Goal: Information Seeking & Learning: Stay updated

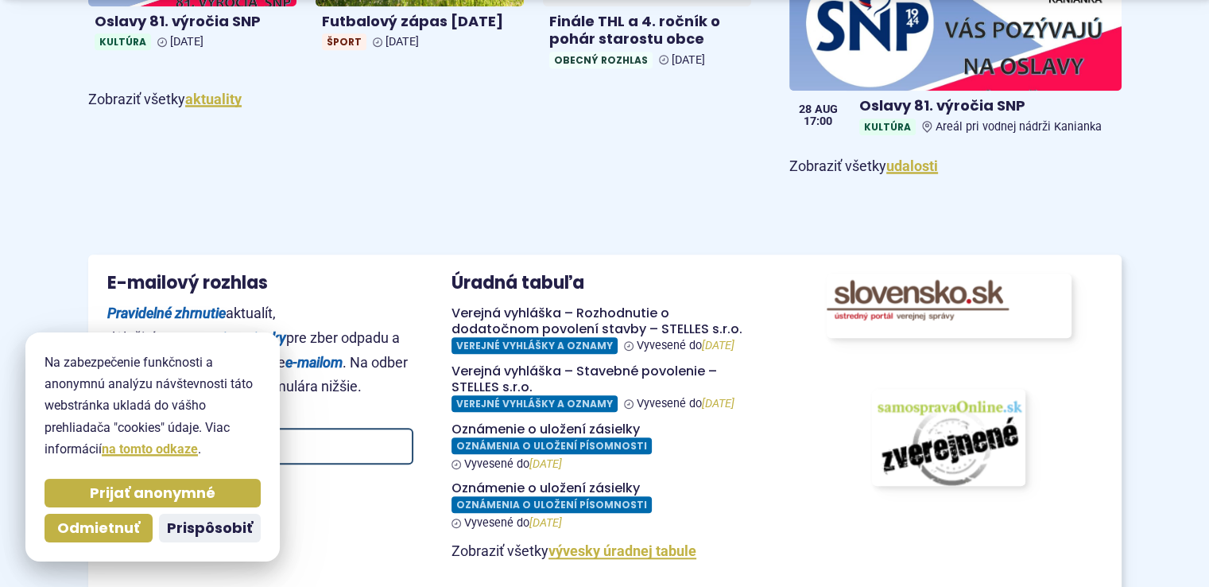
scroll to position [1272, 0]
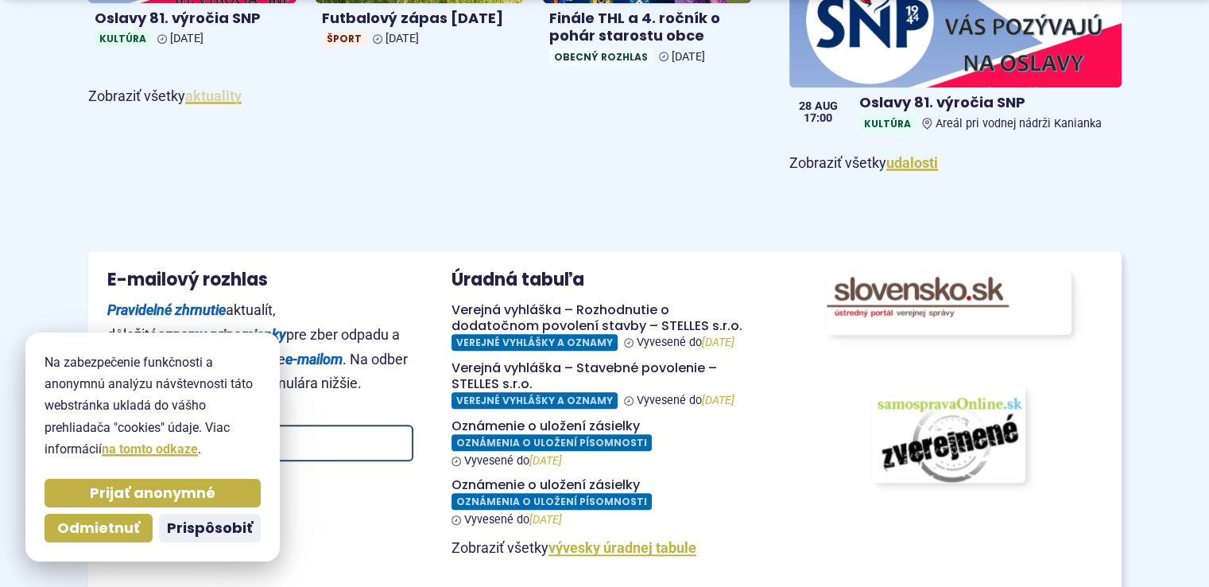
click at [234, 94] on link "aktuality" at bounding box center [213, 95] width 56 height 17
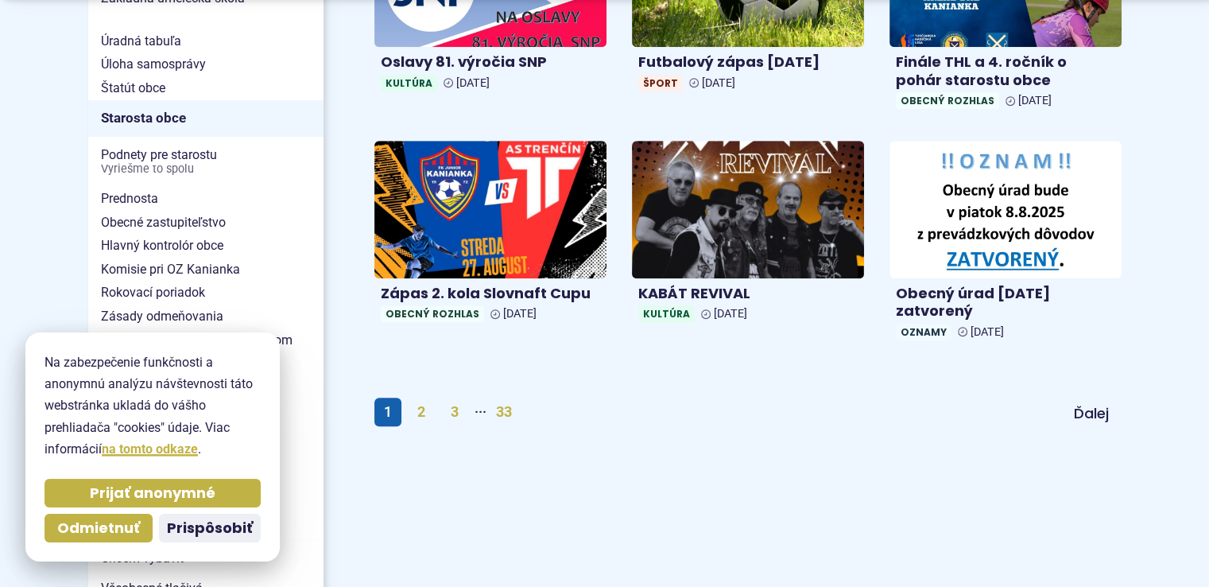
scroll to position [1034, 0]
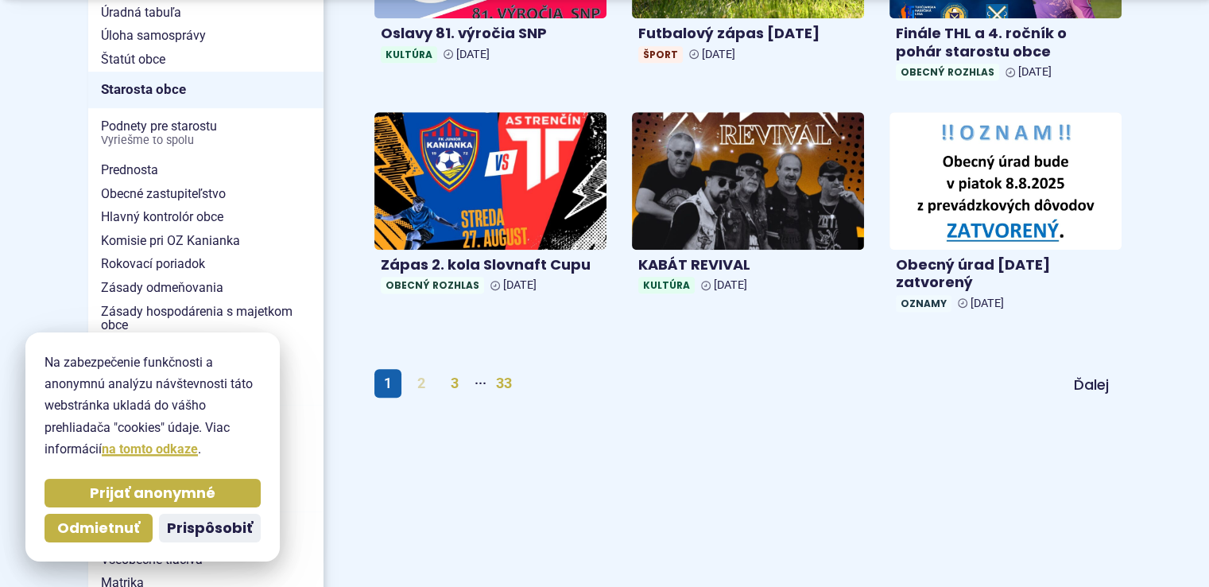
click at [422, 386] on link "2" at bounding box center [421, 383] width 27 height 29
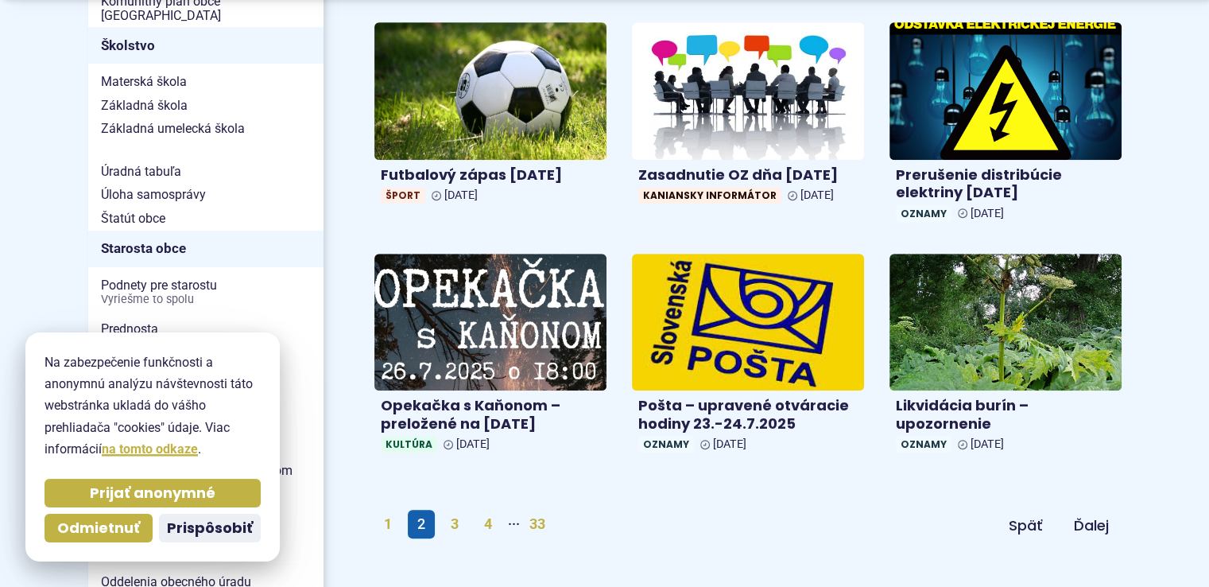
scroll to position [954, 0]
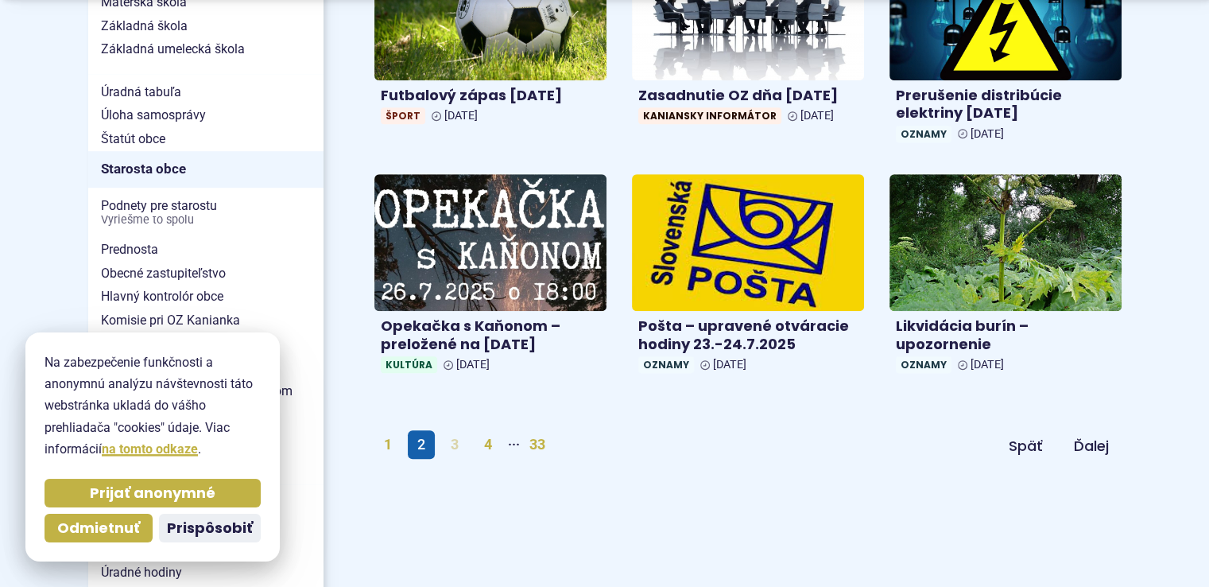
click at [458, 448] on link "3" at bounding box center [454, 444] width 27 height 29
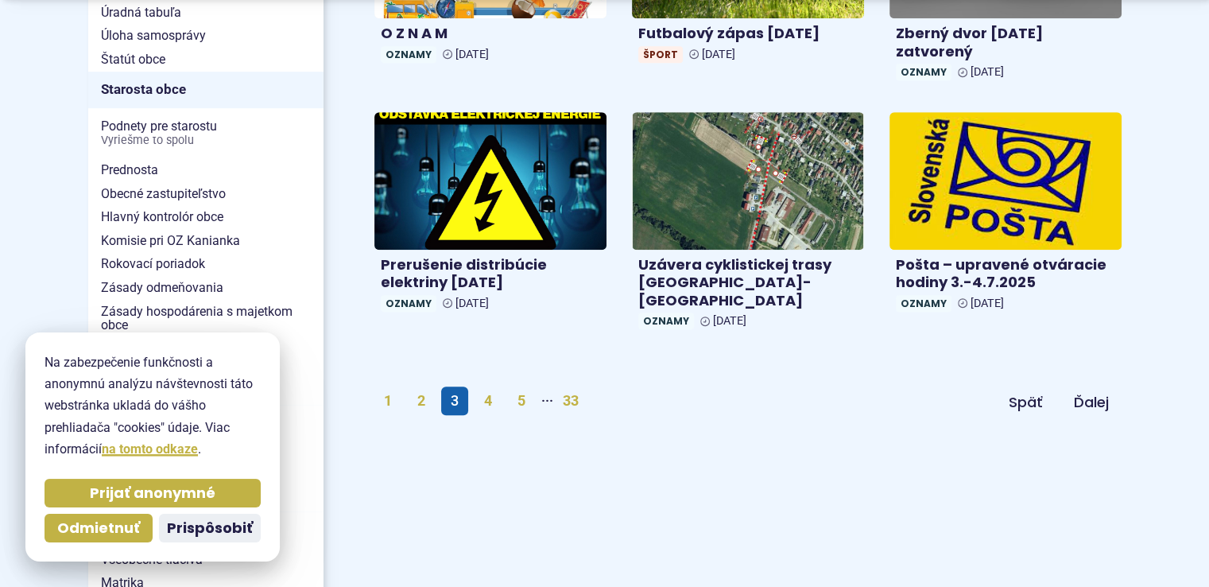
scroll to position [1113, 0]
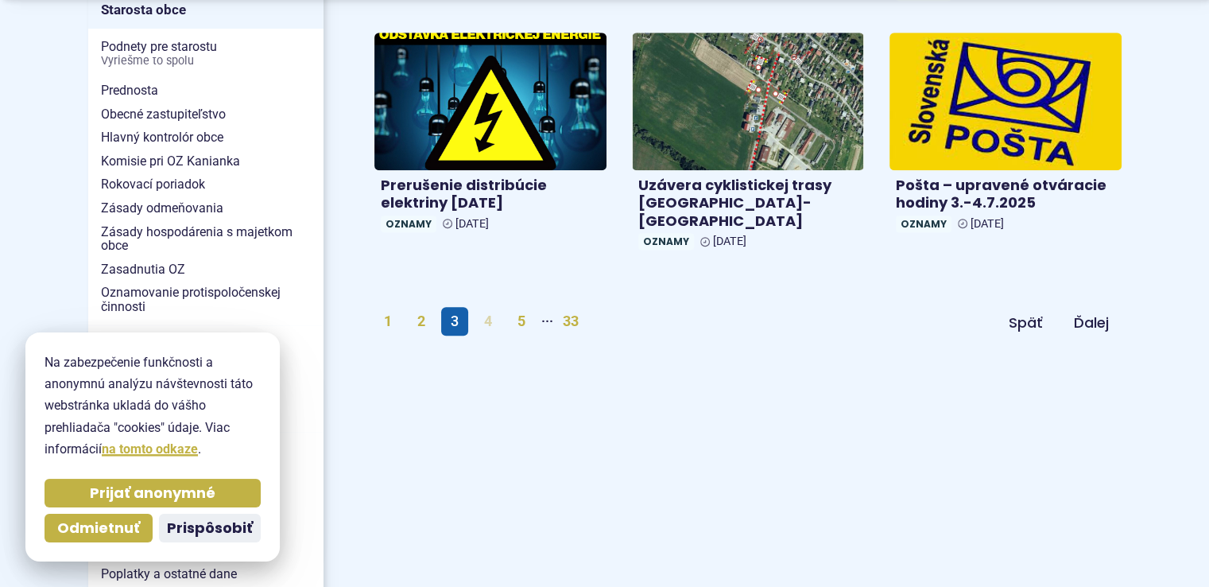
click at [486, 307] on link "4" at bounding box center [488, 321] width 27 height 29
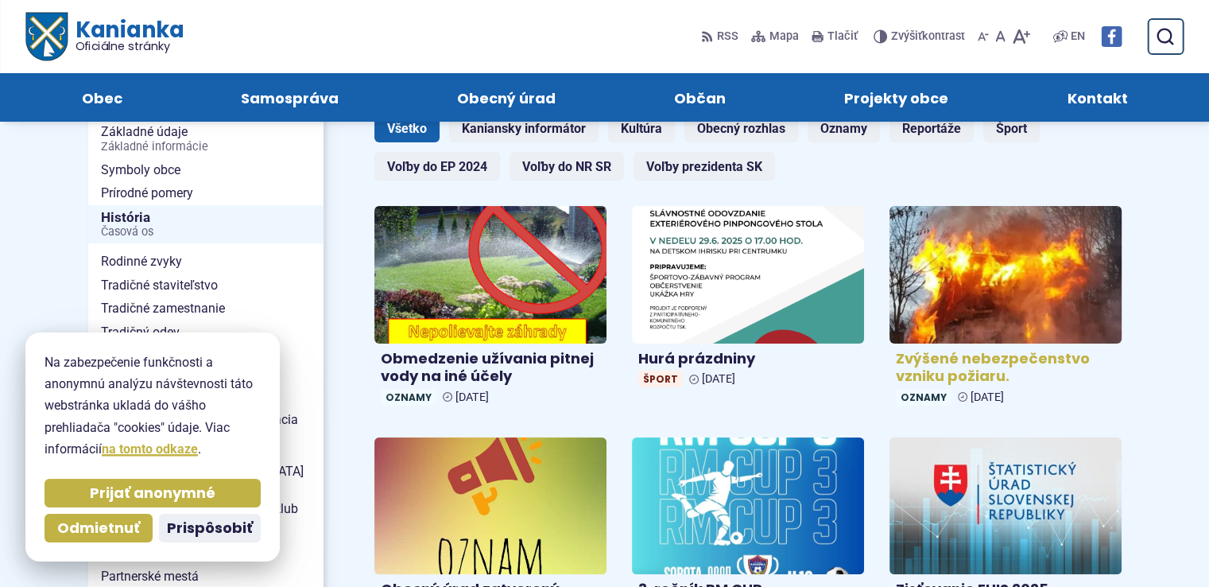
scroll to position [159, 0]
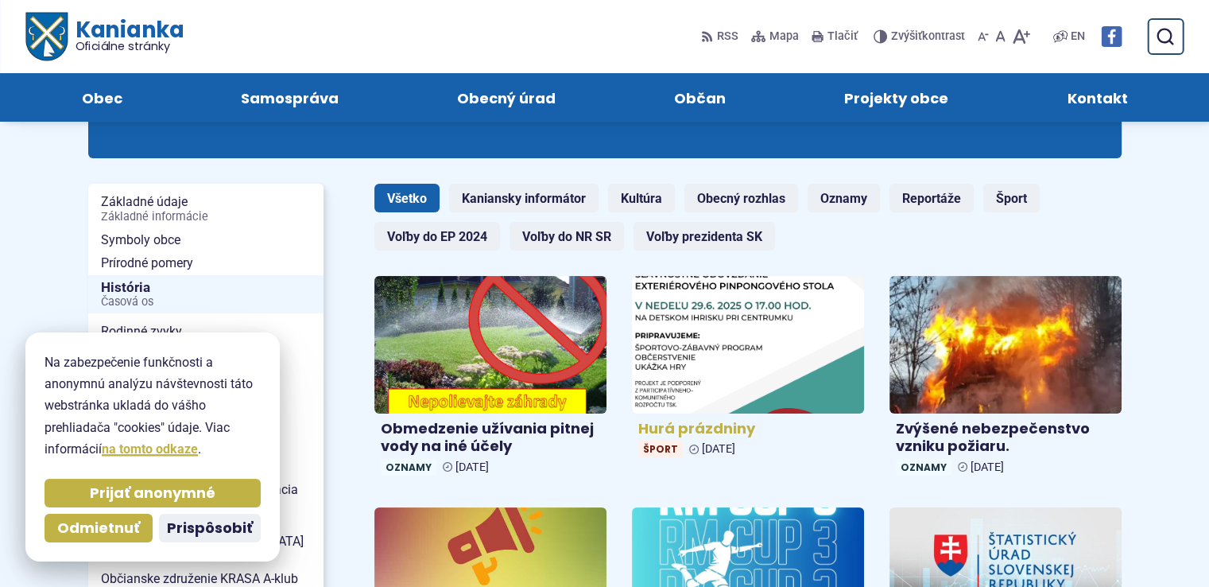
click at [797, 350] on img at bounding box center [748, 344] width 267 height 157
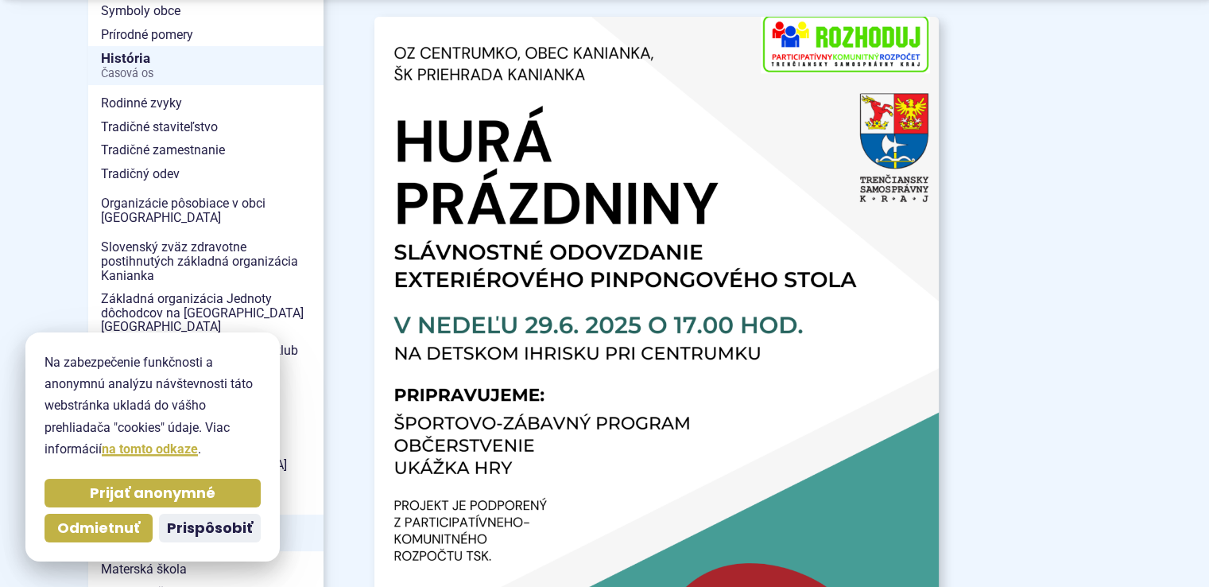
scroll to position [477, 0]
